Goal: Information Seeking & Learning: Understand process/instructions

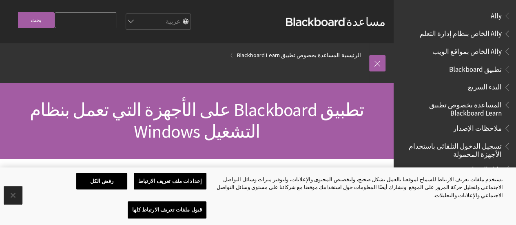
click at [14, 204] on button "إغلاق" at bounding box center [13, 195] width 18 height 18
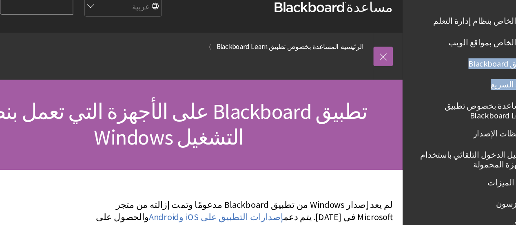
drag, startPoint x: 399, startPoint y: 53, endPoint x: 397, endPoint y: 84, distance: 31.1
click at [394, 88] on div "كل المنتجات Ally Ally الخاص بنظام إدارة التعلم Ally الخاص بمواقع الويب Ally All…" at bounding box center [455, 112] width 122 height 225
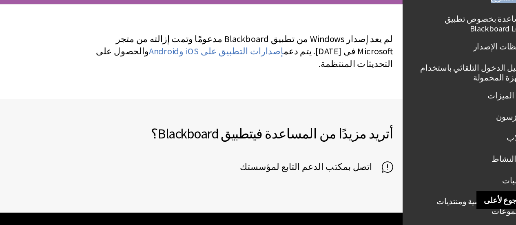
scroll to position [120, 0]
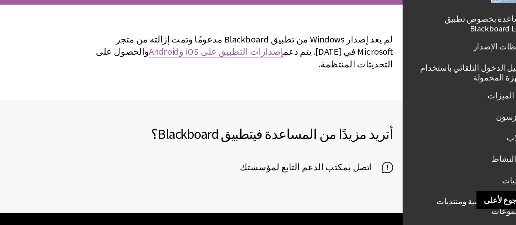
click at [269, 78] on link "إصدارات التطبيق على iOS وAndroid" at bounding box center [236, 79] width 113 height 10
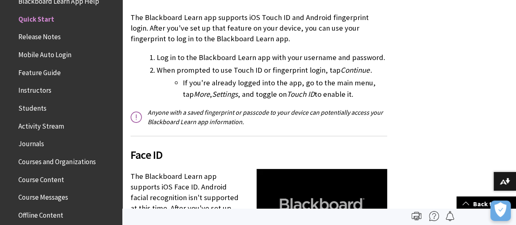
scroll to position [1000, 0]
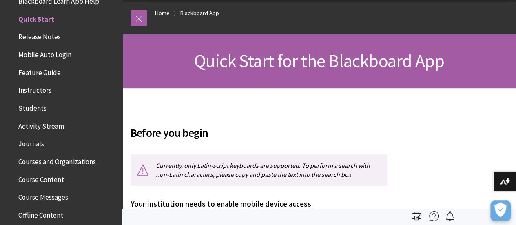
scroll to position [17, 0]
